Goal: Task Accomplishment & Management: Use online tool/utility

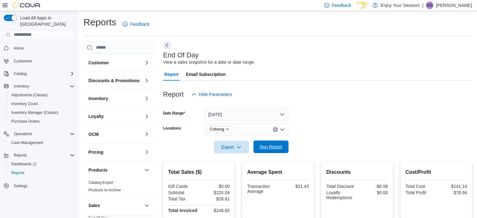
click at [282, 145] on span "Run Report" at bounding box center [271, 147] width 23 height 6
click at [23, 101] on span "Inventory Count" at bounding box center [24, 103] width 27 height 5
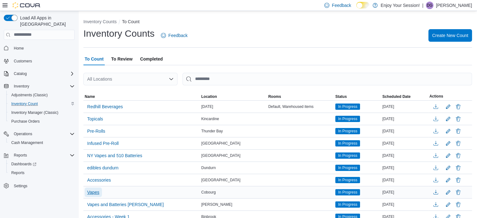
click at [91, 190] on span "Vapes" at bounding box center [93, 192] width 12 height 6
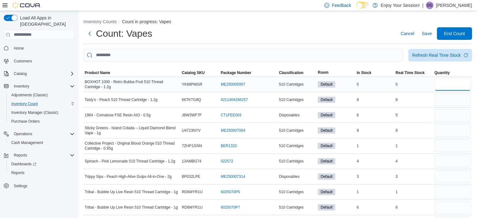
click at [454, 86] on input "number" at bounding box center [452, 84] width 36 height 13
click at [109, 71] on span "Product Name" at bounding box center [97, 72] width 25 height 5
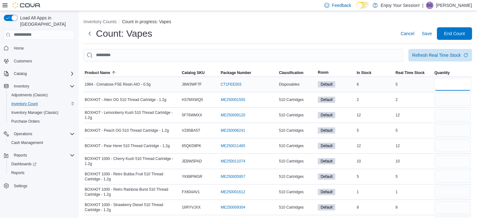
click at [465, 90] on input "number" at bounding box center [452, 84] width 36 height 13
type input "**"
click at [462, 87] on input "number" at bounding box center [452, 84] width 36 height 13
type input "*"
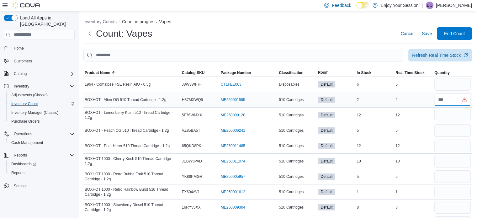
click at [465, 101] on input "number" at bounding box center [452, 99] width 36 height 13
type input "*"
click at [463, 111] on input "number" at bounding box center [452, 115] width 36 height 13
type input "**"
type input "*"
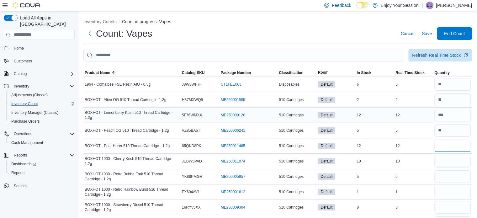
type input "**"
type input "*"
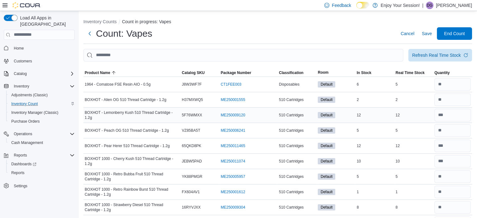
scroll to position [10, 0]
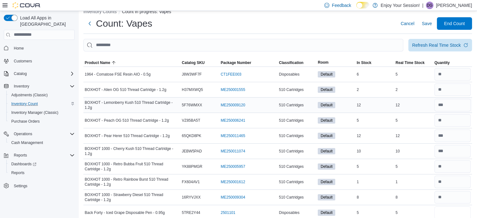
type input "*"
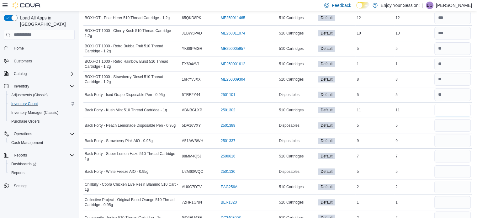
type input "**"
type input "*"
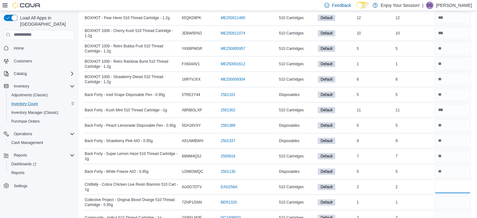
type input "*"
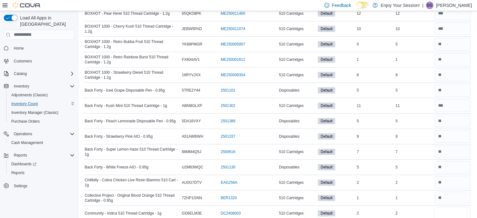
type input "*"
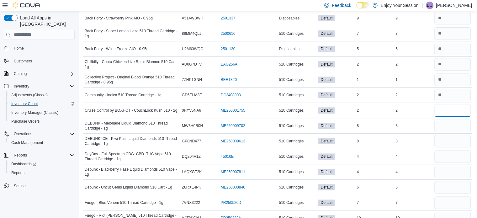
type input "*"
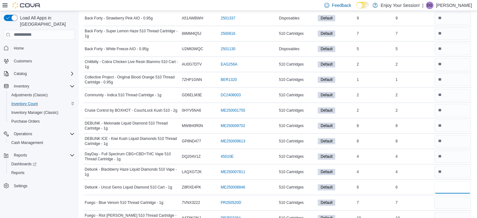
type input "*"
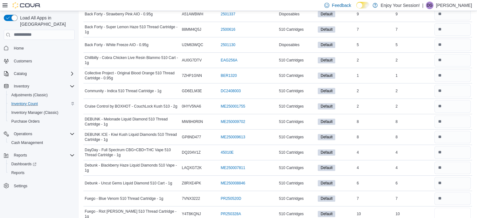
type input "**"
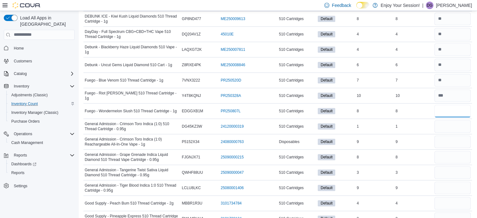
type input "*"
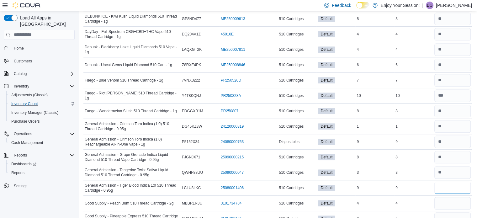
type input "*"
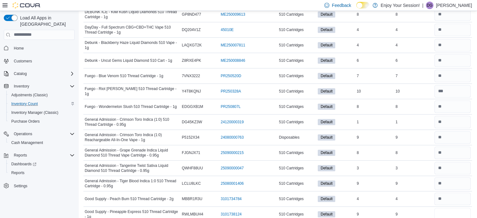
type input "*"
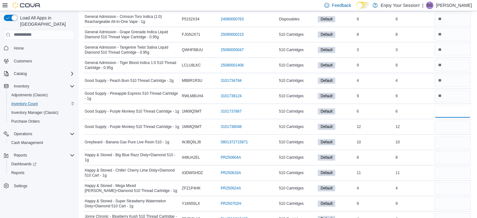
type input "*"
type input "**"
type input "*"
type input "**"
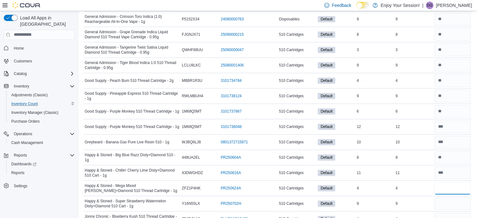
type input "*"
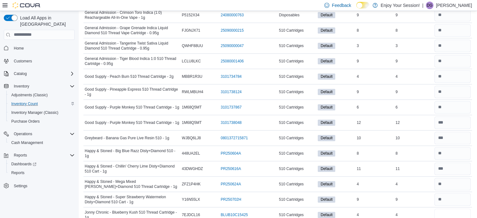
type input "*"
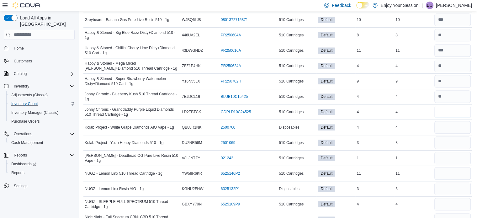
type input "*"
type input "**"
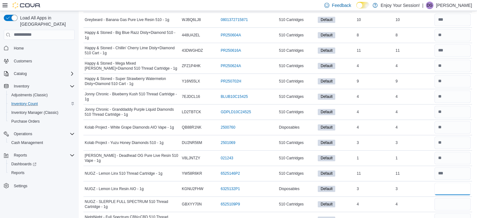
type input "*"
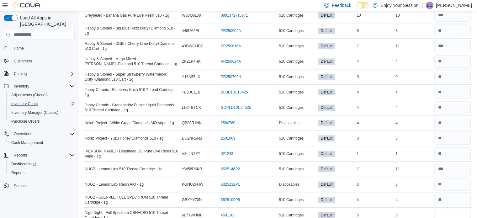
type input "*"
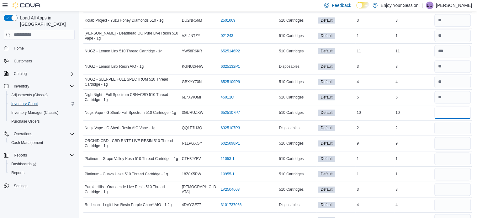
type input "**"
type input "*"
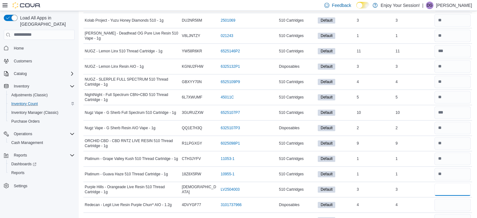
type input "*"
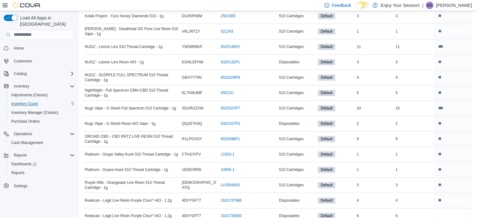
type input "*"
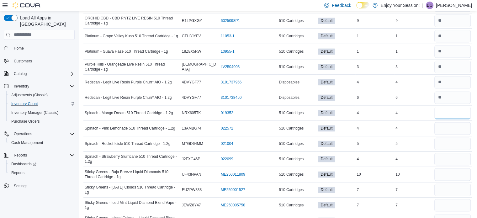
type input "*"
type input "**"
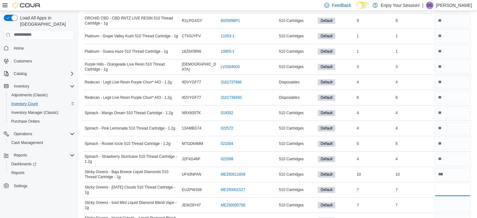
type input "*"
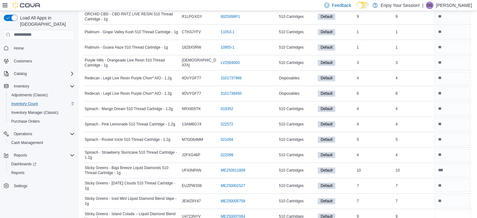
type input "*"
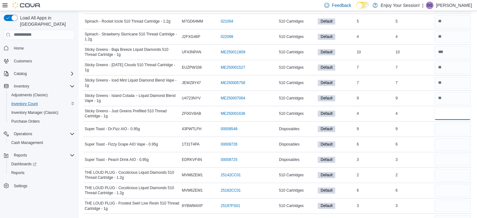
type input "*"
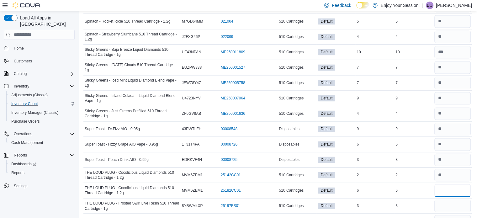
type input "*"
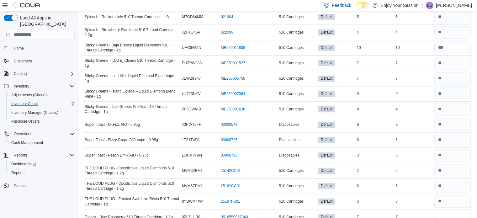
type input "*"
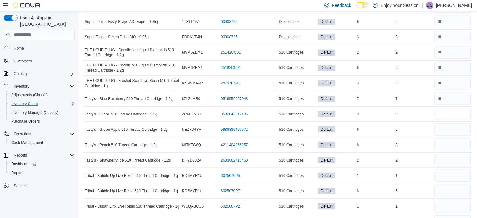
type input "*"
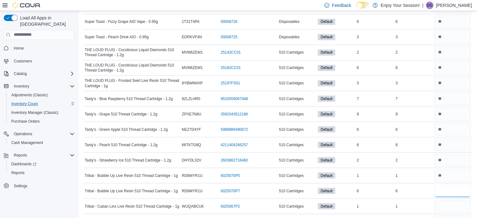
type input "*"
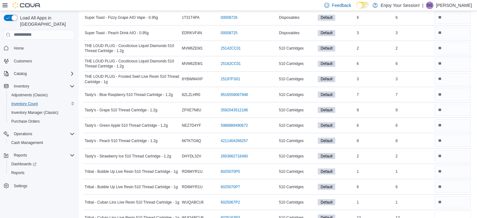
type input "**"
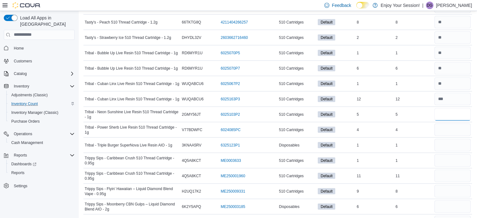
type input "*"
type input "**"
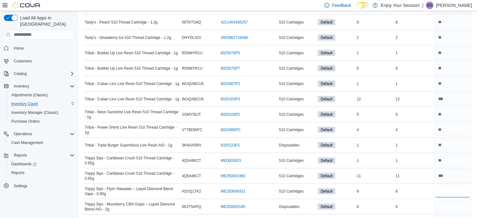
type input "*"
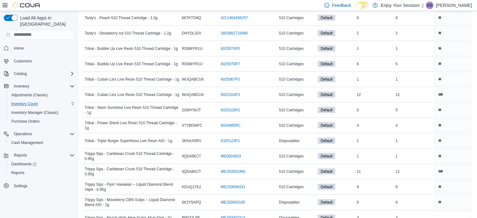
type input "*"
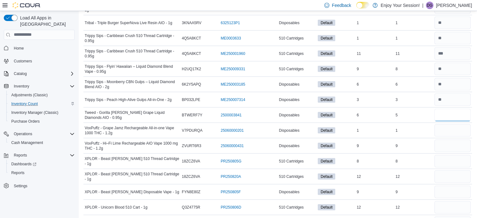
type input "*"
type input "**"
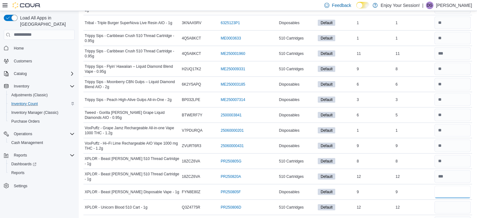
type input "*"
type input "**"
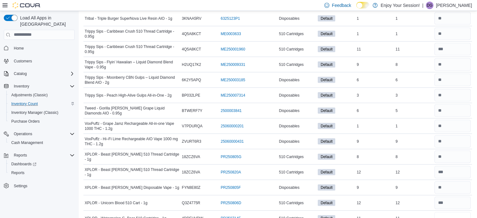
type input "**"
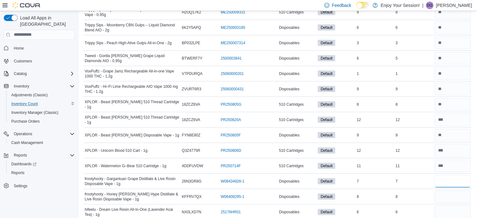
type input "*"
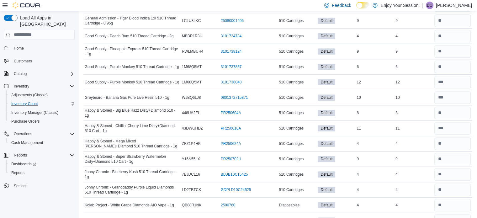
scroll to position [0, 0]
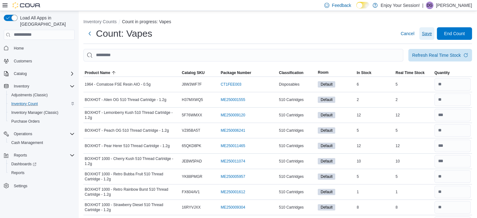
click at [432, 32] on span "Save" at bounding box center [427, 33] width 10 height 6
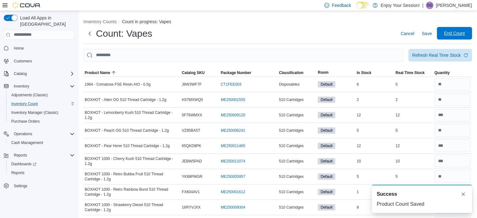
click at [468, 32] on span "End Count" at bounding box center [455, 33] width 28 height 13
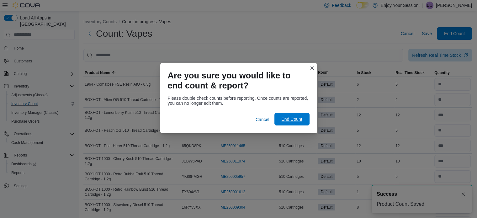
click at [287, 123] on span "End Count" at bounding box center [292, 119] width 28 height 13
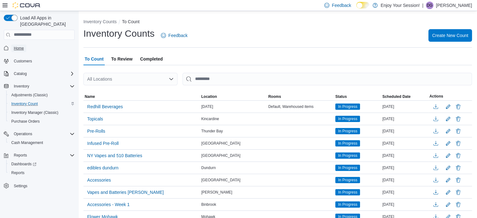
click at [22, 46] on span "Home" at bounding box center [19, 48] width 10 height 5
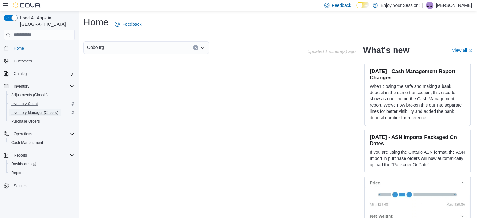
click at [45, 110] on span "Inventory Manager (Classic)" at bounding box center [34, 112] width 47 height 5
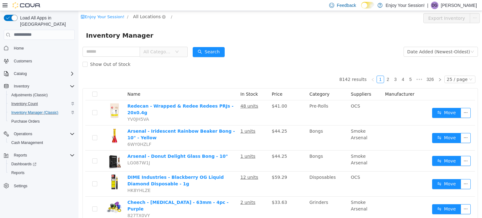
click at [143, 19] on span "All Locations" at bounding box center [147, 16] width 28 height 7
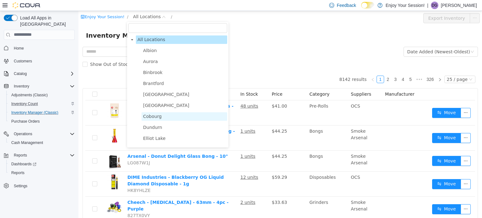
click at [156, 116] on span "Cobourg" at bounding box center [152, 116] width 19 height 5
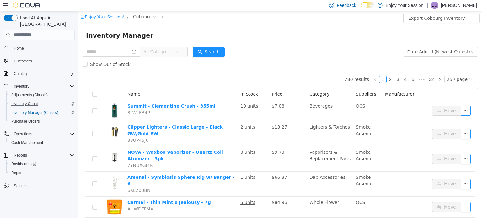
click at [280, 39] on div "Inventory Manager" at bounding box center [280, 35] width 388 height 10
click at [172, 54] on span "All Categories" at bounding box center [157, 51] width 29 height 6
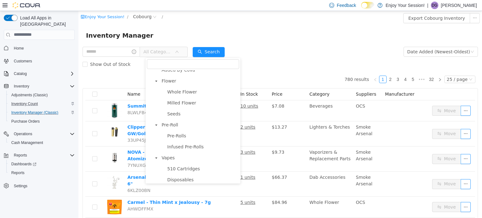
scroll to position [63, 0]
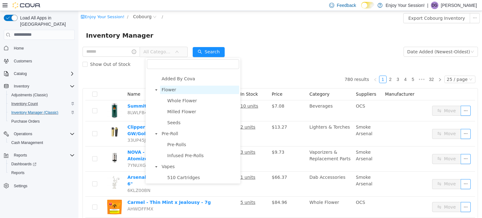
click at [171, 91] on span "Flower" at bounding box center [168, 89] width 14 height 5
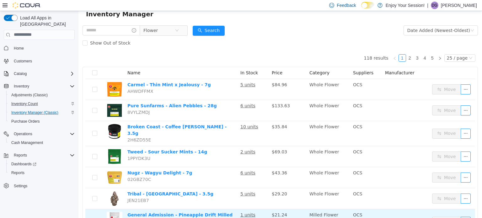
scroll to position [0, 0]
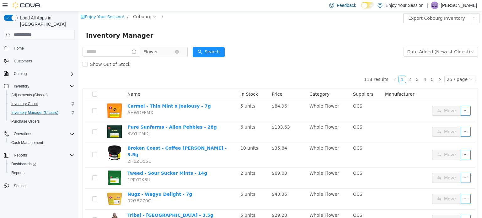
click at [168, 50] on span "Flower" at bounding box center [158, 51] width 31 height 9
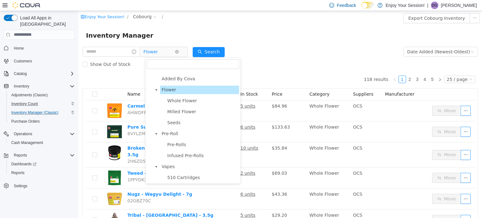
click at [172, 51] on span "Flower" at bounding box center [158, 51] width 31 height 9
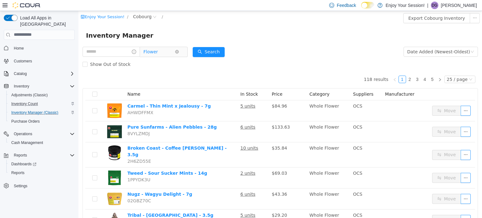
click at [172, 51] on span "Flower" at bounding box center [158, 51] width 31 height 9
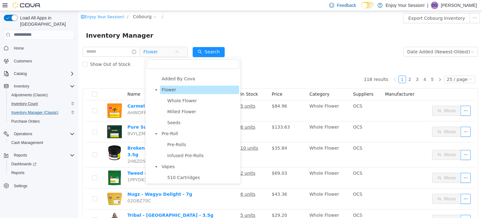
click at [162, 88] on span "Flower" at bounding box center [168, 89] width 14 height 5
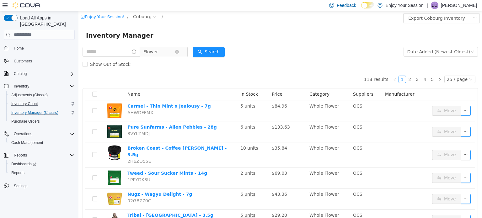
click at [166, 53] on span "Flower" at bounding box center [158, 51] width 31 height 9
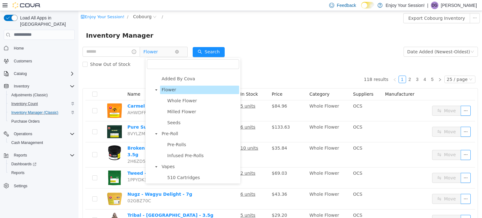
click at [179, 50] on icon "icon: close-circle" at bounding box center [177, 52] width 4 height 4
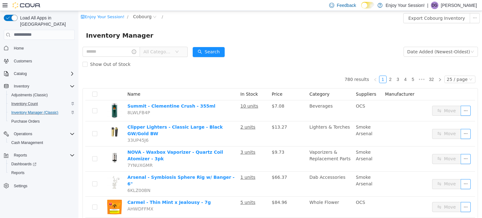
click at [185, 22] on div "Enjoy Your Session! / [GEOGRAPHIC_DATA] /" at bounding box center [247, 18] width 332 height 10
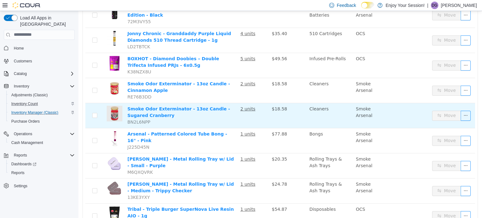
scroll to position [480, 0]
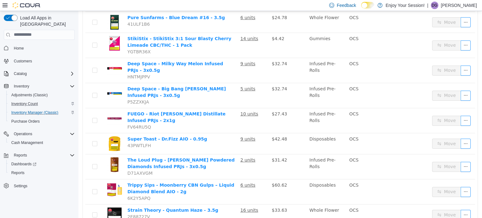
scroll to position [464, 0]
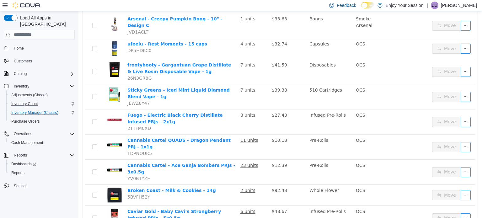
scroll to position [473, 0]
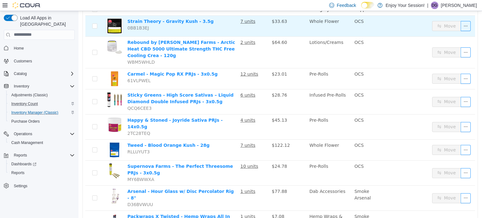
scroll to position [53, 0]
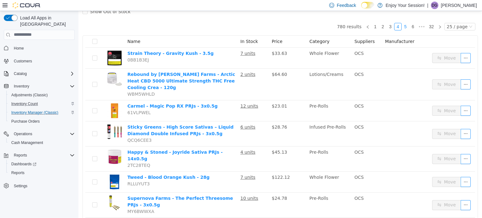
click at [402, 25] on link "5" at bounding box center [405, 26] width 7 height 7
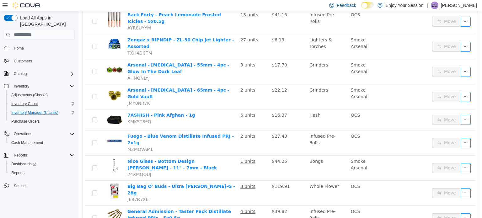
scroll to position [456, 0]
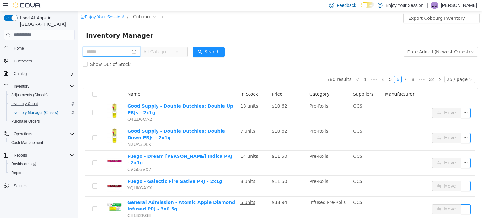
click at [116, 49] on input "text" at bounding box center [110, 51] width 57 height 10
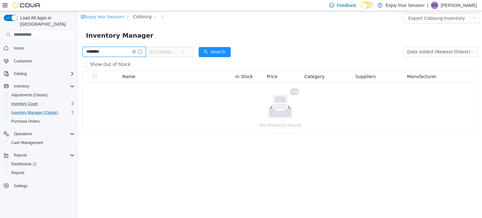
click at [123, 55] on input "********" at bounding box center [113, 51] width 63 height 10
click at [220, 52] on button "Search" at bounding box center [214, 52] width 32 height 10
click at [178, 50] on span "All Categories" at bounding box center [163, 51] width 29 height 6
click at [216, 29] on div "Inventory Manager" at bounding box center [279, 35] width 403 height 20
click at [136, 53] on icon "icon: close-circle" at bounding box center [134, 52] width 4 height 4
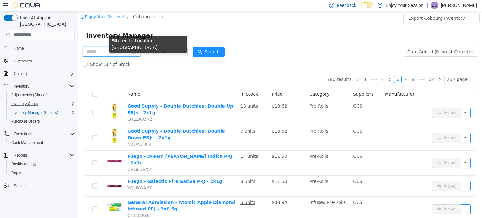
click at [128, 50] on input "text" at bounding box center [110, 51] width 57 height 10
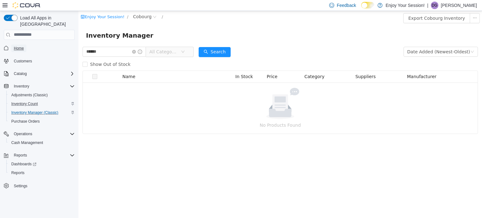
click at [13, 45] on link "Home" at bounding box center [18, 49] width 15 height 8
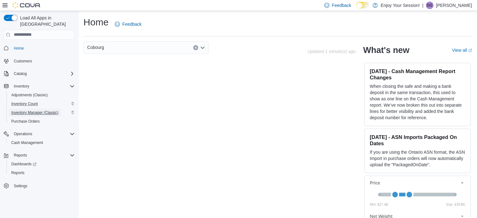
click at [39, 110] on span "Inventory Manager (Classic)" at bounding box center [34, 112] width 47 height 5
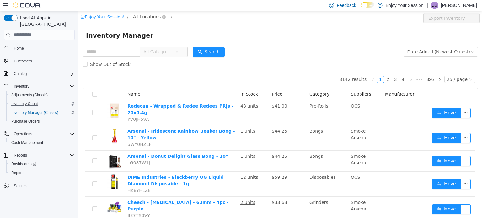
click at [150, 13] on span "All Locations" at bounding box center [147, 16] width 28 height 7
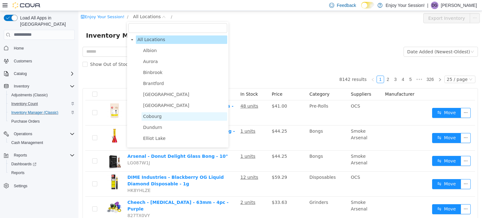
click at [153, 114] on span "Cobourg" at bounding box center [184, 116] width 86 height 8
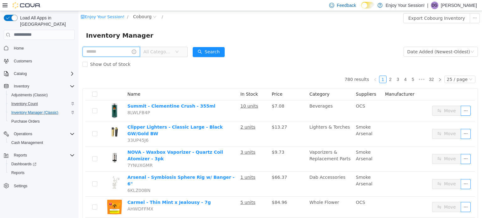
click at [103, 49] on input "text" at bounding box center [110, 51] width 57 height 10
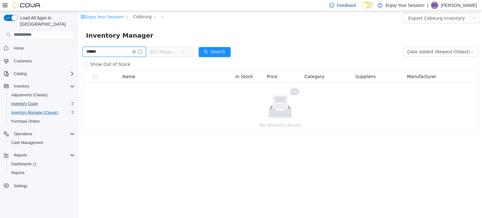
click at [117, 53] on input "******" at bounding box center [113, 51] width 63 height 10
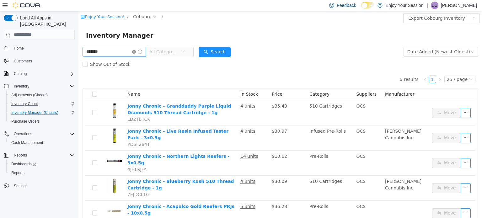
click at [136, 53] on icon "icon: close-circle" at bounding box center [134, 52] width 4 height 4
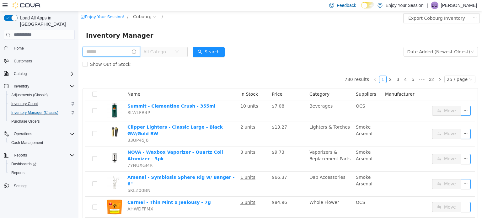
click at [130, 51] on input "text" at bounding box center [110, 51] width 57 height 10
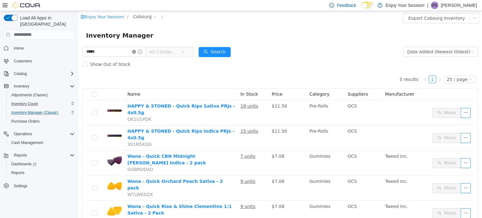
click at [136, 52] on icon "icon: close-circle" at bounding box center [134, 52] width 4 height 4
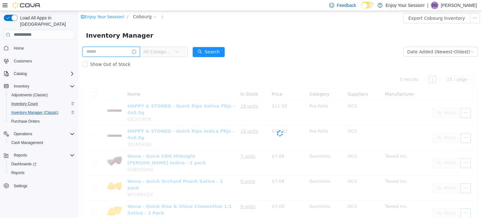
click at [129, 54] on input "text" at bounding box center [110, 51] width 57 height 10
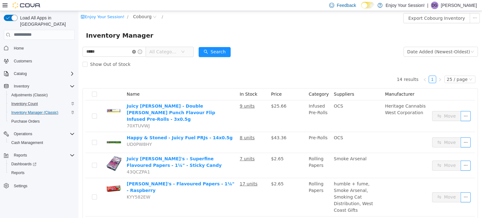
click at [136, 52] on icon "icon: close-circle" at bounding box center [134, 52] width 4 height 4
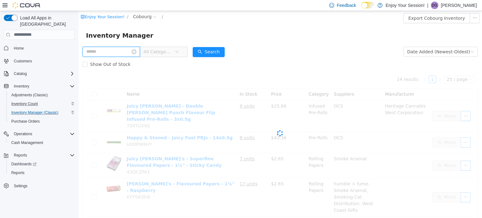
click at [113, 53] on input "text" at bounding box center [110, 51] width 57 height 10
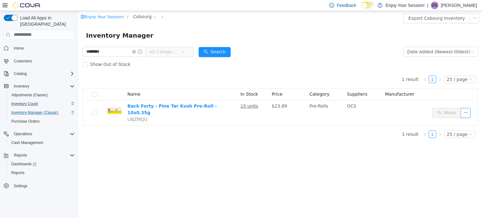
click at [142, 51] on span at bounding box center [137, 51] width 10 height 4
click at [136, 50] on icon "icon: close-circle" at bounding box center [134, 52] width 4 height 4
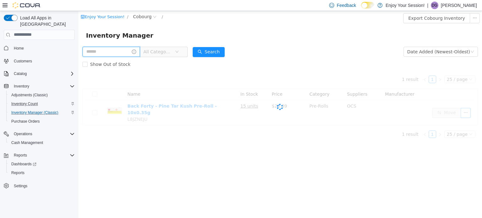
click at [130, 53] on input "text" at bounding box center [110, 51] width 57 height 10
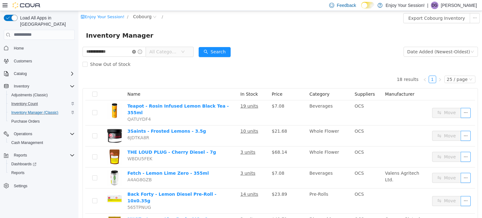
click at [136, 52] on icon "icon: close-circle" at bounding box center [134, 52] width 4 height 4
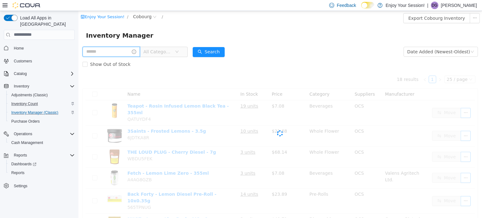
click at [125, 51] on input "text" at bounding box center [110, 51] width 57 height 10
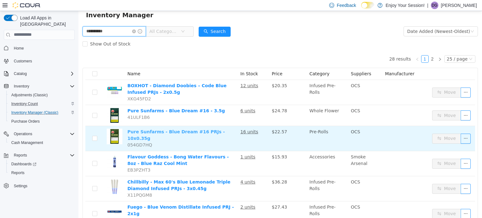
scroll to position [31, 0]
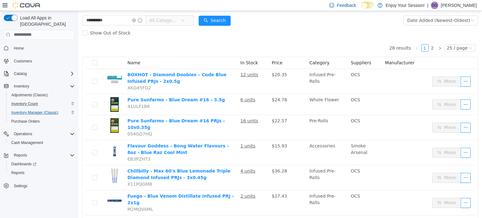
click at [140, 22] on span at bounding box center [137, 20] width 10 height 4
click at [136, 20] on icon "icon: close-circle" at bounding box center [134, 20] width 4 height 4
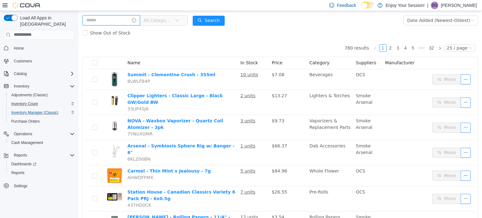
click at [92, 19] on input "text" at bounding box center [110, 20] width 57 height 10
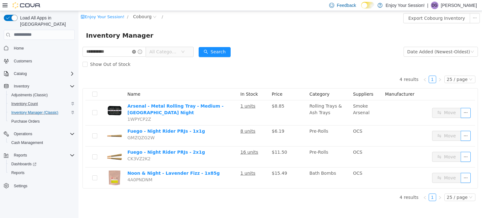
click at [136, 53] on icon "icon: close-circle" at bounding box center [134, 52] width 4 height 4
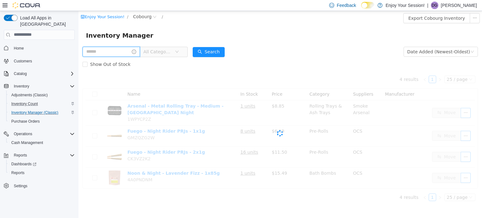
click at [132, 53] on input "text" at bounding box center [110, 51] width 57 height 10
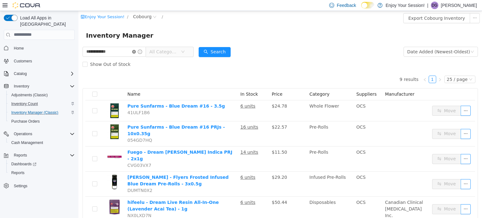
click at [136, 53] on icon "icon: close-circle" at bounding box center [134, 52] width 4 height 4
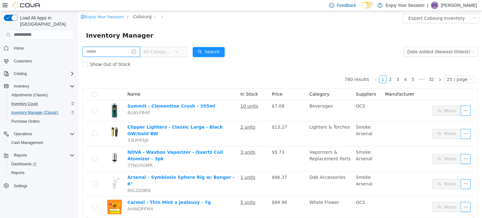
click at [111, 53] on input "text" at bounding box center [110, 51] width 57 height 10
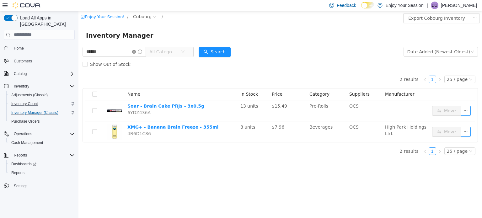
click at [136, 53] on icon "icon: close-circle" at bounding box center [134, 52] width 4 height 4
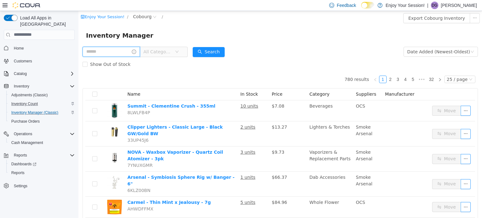
click at [125, 54] on input "text" at bounding box center [110, 51] width 57 height 10
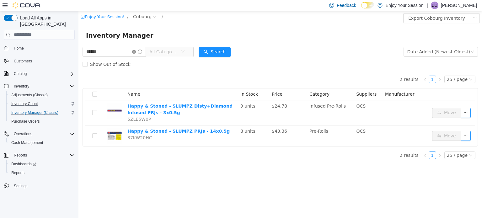
click at [136, 53] on icon "icon: close-circle" at bounding box center [134, 52] width 4 height 4
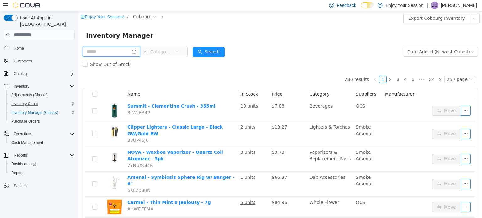
click at [108, 51] on input "text" at bounding box center [110, 51] width 57 height 10
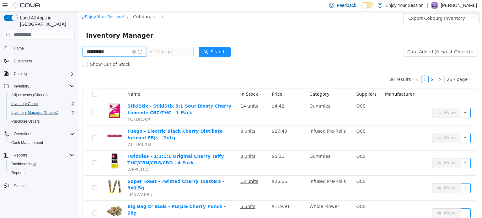
click at [99, 49] on input "**********" at bounding box center [113, 51] width 63 height 10
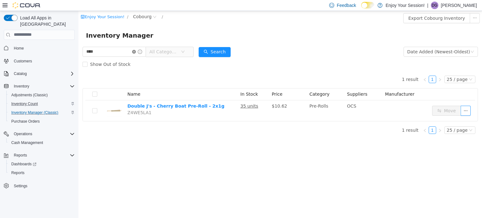
click at [136, 53] on icon "icon: close-circle" at bounding box center [134, 52] width 4 height 4
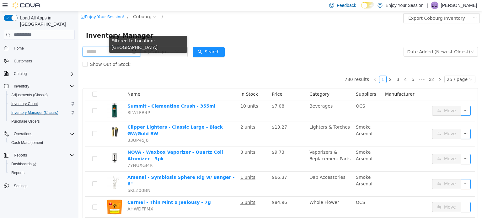
click at [130, 52] on input "text" at bounding box center [110, 51] width 57 height 10
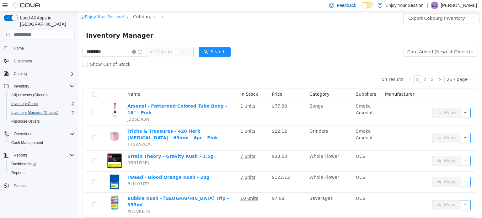
click at [136, 50] on icon "icon: close-circle" at bounding box center [134, 52] width 4 height 4
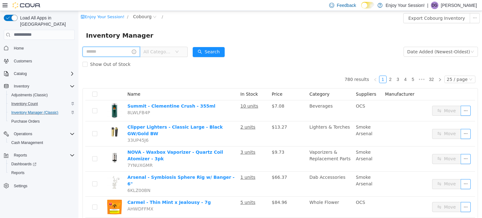
click at [115, 53] on input "text" at bounding box center [110, 51] width 57 height 10
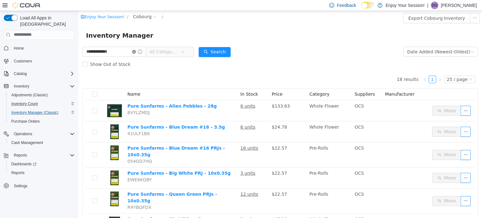
click at [136, 50] on icon "icon: close-circle" at bounding box center [134, 52] width 4 height 4
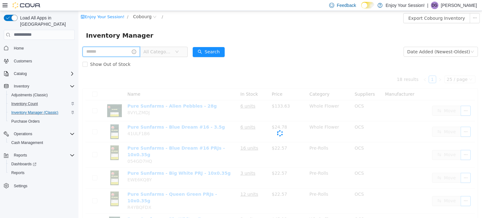
click at [128, 53] on input "text" at bounding box center [110, 51] width 57 height 10
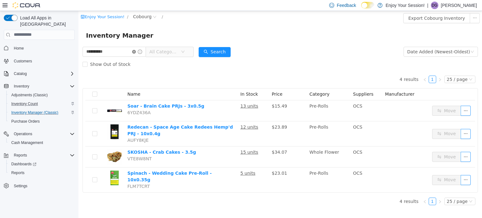
click at [136, 50] on icon "icon: close-circle" at bounding box center [134, 52] width 4 height 4
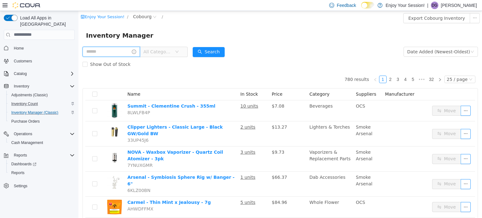
click at [128, 51] on input "text" at bounding box center [110, 51] width 57 height 10
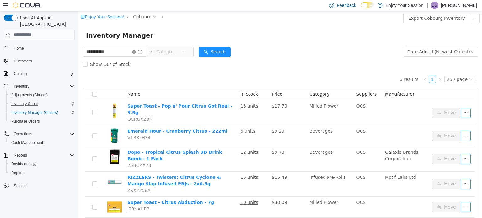
click at [136, 52] on icon "icon: close-circle" at bounding box center [134, 52] width 4 height 4
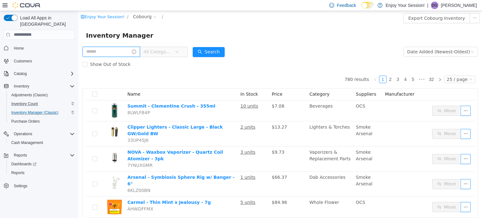
click at [128, 53] on input "text" at bounding box center [110, 51] width 57 height 10
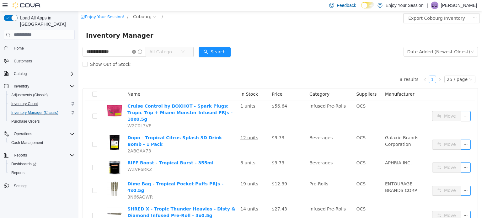
click at [136, 52] on icon "icon: close-circle" at bounding box center [134, 52] width 4 height 4
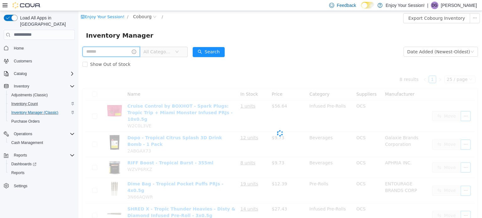
click at [130, 52] on input "text" at bounding box center [110, 51] width 57 height 10
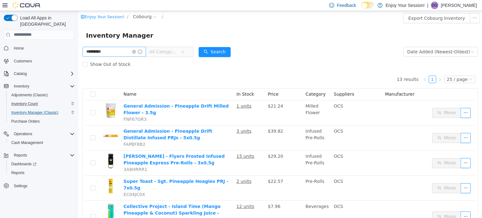
click at [136, 51] on icon "icon: close-circle" at bounding box center [134, 52] width 4 height 4
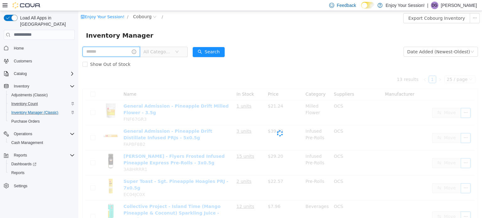
click at [130, 50] on input "text" at bounding box center [110, 51] width 57 height 10
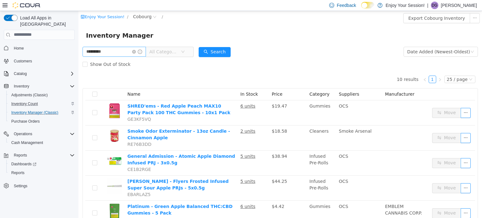
click at [136, 50] on icon "icon: close-circle" at bounding box center [134, 52] width 4 height 4
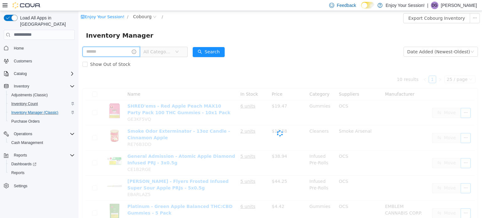
click at [128, 55] on input "text" at bounding box center [110, 51] width 57 height 10
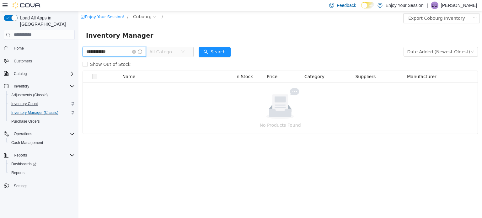
click at [128, 55] on input "**********" at bounding box center [113, 51] width 63 height 10
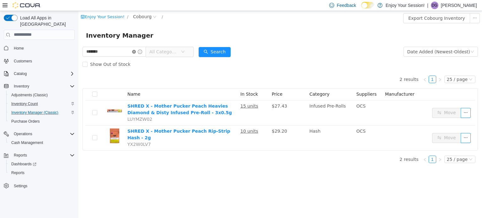
click at [136, 53] on icon "icon: close-circle" at bounding box center [134, 52] width 4 height 4
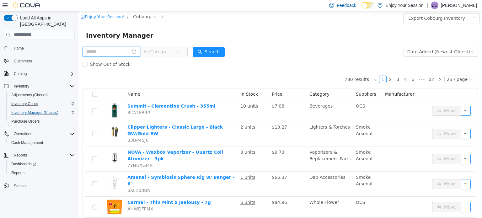
click at [117, 49] on input "text" at bounding box center [110, 51] width 57 height 10
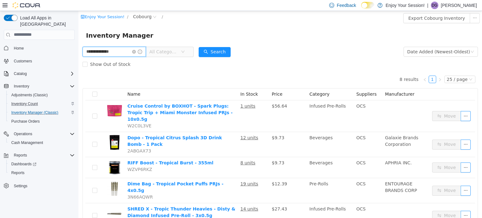
click at [135, 54] on input "**********" at bounding box center [113, 51] width 63 height 10
click at [136, 51] on icon "icon: close-circle" at bounding box center [134, 52] width 4 height 4
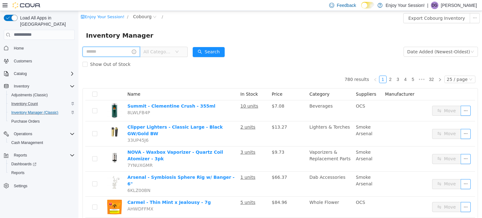
click at [131, 54] on input "text" at bounding box center [110, 51] width 57 height 10
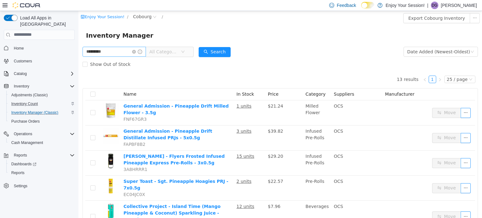
click at [136, 51] on icon "icon: close-circle" at bounding box center [134, 52] width 4 height 4
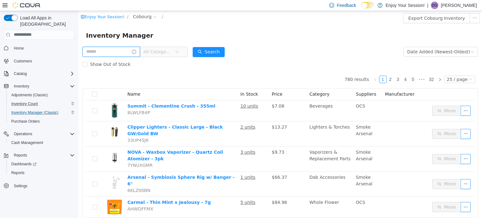
click at [124, 50] on input "text" at bounding box center [110, 51] width 57 height 10
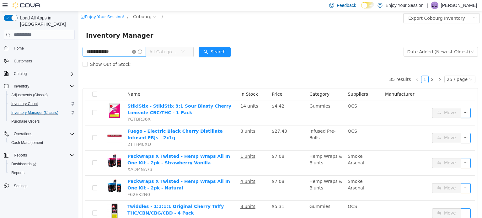
click at [136, 51] on icon "icon: close-circle" at bounding box center [134, 52] width 4 height 4
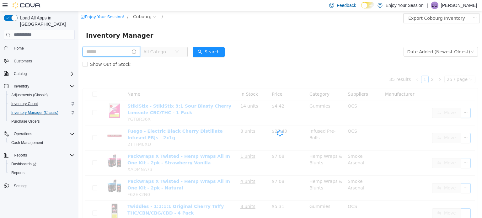
click at [130, 51] on input "text" at bounding box center [110, 51] width 57 height 10
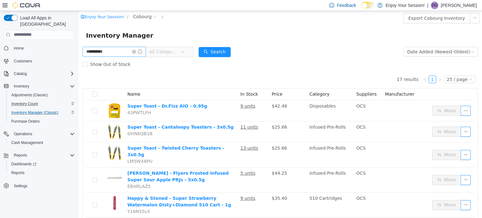
drag, startPoint x: 140, startPoint y: 52, endPoint x: 137, endPoint y: 49, distance: 4.7
click at [136, 52] on icon "icon: close-circle" at bounding box center [134, 52] width 4 height 4
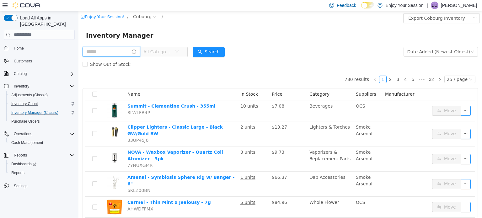
click at [132, 52] on input "text" at bounding box center [110, 51] width 57 height 10
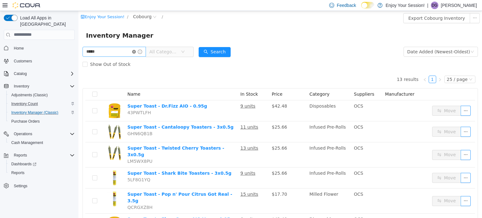
click at [136, 50] on icon "icon: close-circle" at bounding box center [134, 52] width 4 height 4
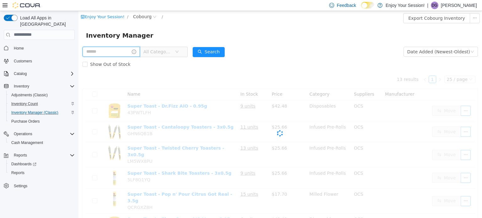
click at [129, 52] on input "text" at bounding box center [110, 51] width 57 height 10
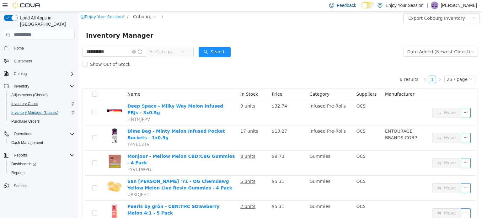
click at [18, 44] on button "Home" at bounding box center [39, 48] width 76 height 9
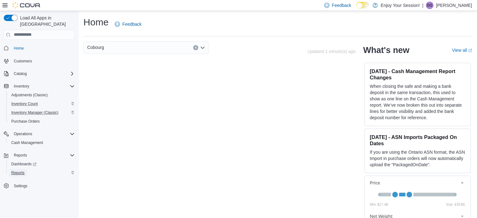
click at [25, 169] on link "Reports" at bounding box center [18, 173] width 18 height 8
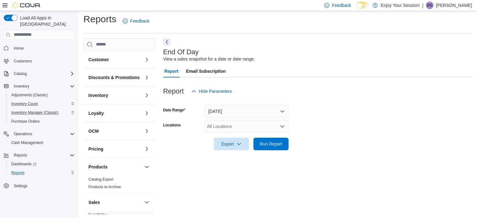
scroll to position [4, 0]
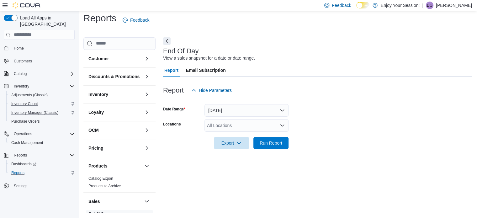
click at [216, 123] on div "All Locations" at bounding box center [246, 125] width 84 height 13
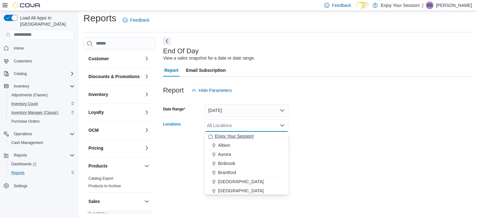
scroll to position [31, 0]
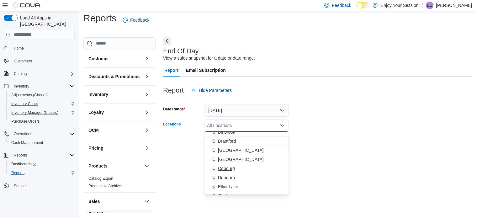
click at [231, 169] on span "Cobourg" at bounding box center [226, 168] width 17 height 6
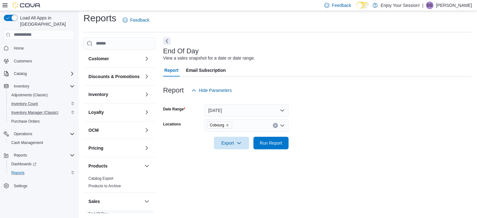
click at [346, 132] on div at bounding box center [317, 134] width 309 height 5
click at [280, 146] on span "Run Report" at bounding box center [271, 142] width 28 height 13
